Goal: Information Seeking & Learning: Learn about a topic

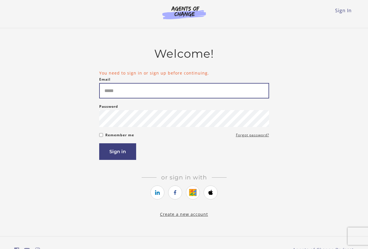
click at [145, 89] on input "Email" at bounding box center [184, 90] width 170 height 15
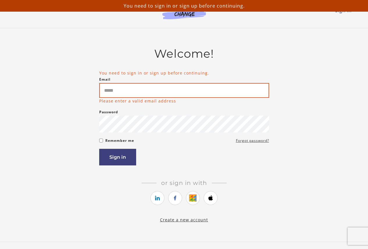
click at [154, 97] on input "Email" at bounding box center [184, 90] width 170 height 15
type input "**********"
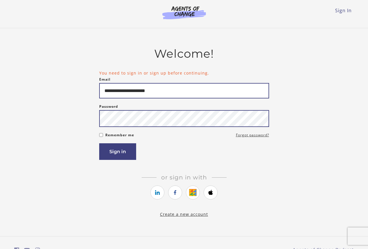
click at [99, 143] on button "Sign in" at bounding box center [117, 151] width 37 height 17
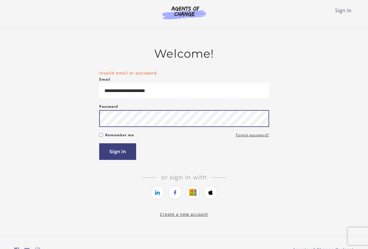
click at [99, 143] on button "Sign in" at bounding box center [117, 151] width 37 height 17
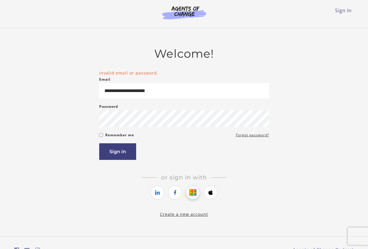
click at [189, 193] on li at bounding box center [193, 193] width 14 height 16
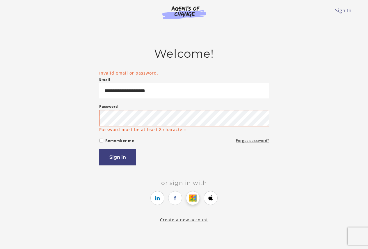
click at [193, 197] on icon "https://courses.thinkific.com/users/auth/google?ss%5Breferral%5D=&ss%5Buser_ret…" at bounding box center [192, 197] width 7 height 7
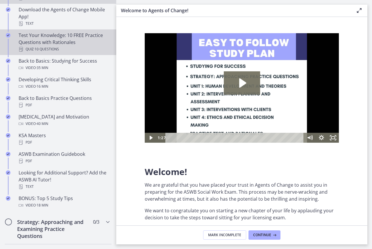
scroll to position [175, 0]
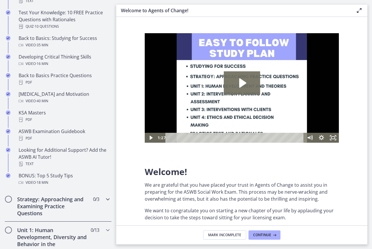
click at [63, 204] on h2 "Strategy: Approaching and Examining Practice Questions" at bounding box center [52, 205] width 71 height 21
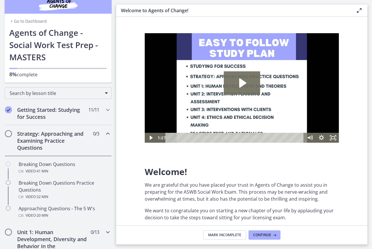
scroll to position [0, 0]
